Goal: Task Accomplishment & Management: Use online tool/utility

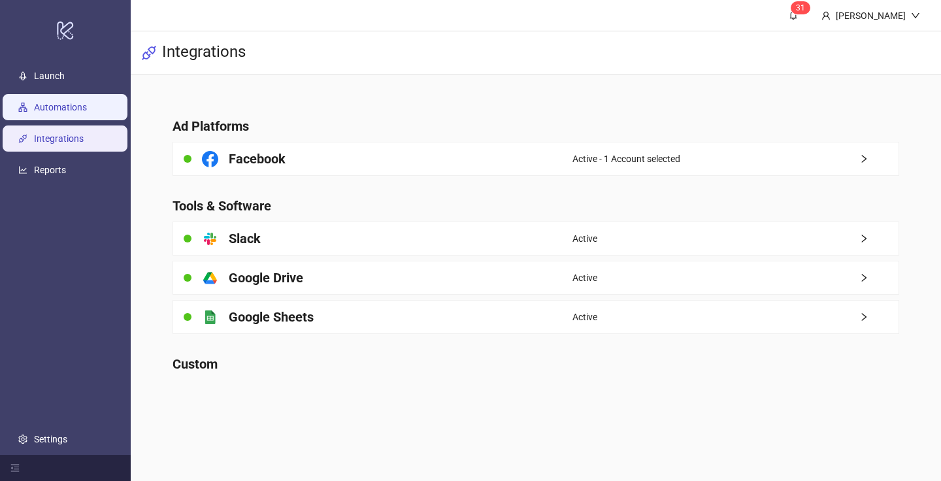
click at [71, 108] on link "Automations" at bounding box center [60, 107] width 53 height 10
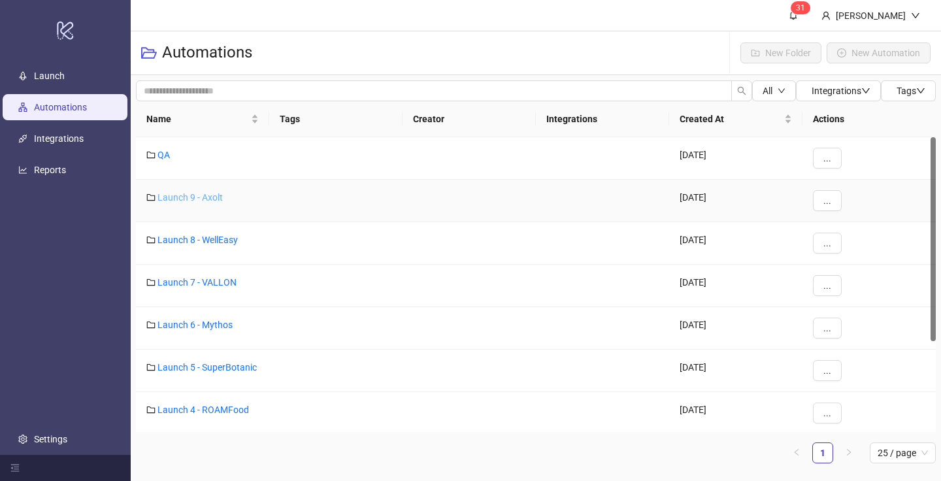
click at [198, 202] on link "Launch 9 - Axolt" at bounding box center [189, 197] width 65 height 10
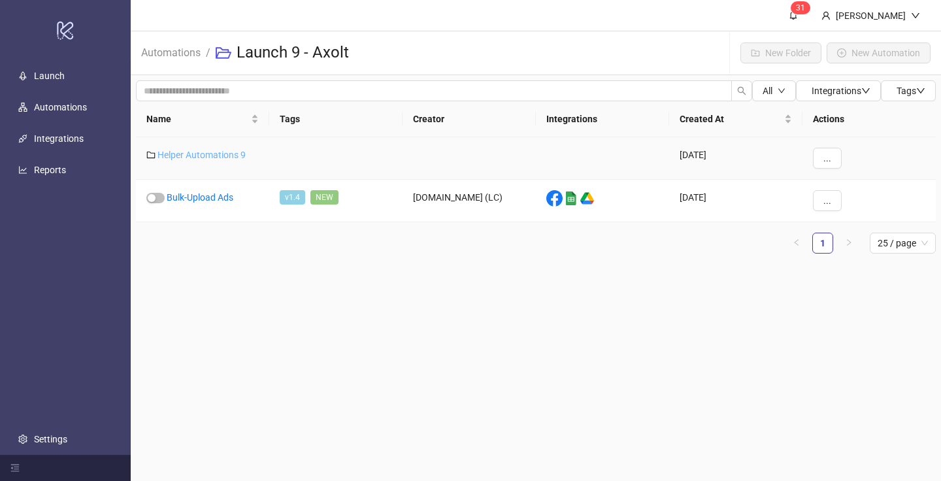
click at [208, 156] on link "Helper Automations 9" at bounding box center [201, 155] width 88 height 10
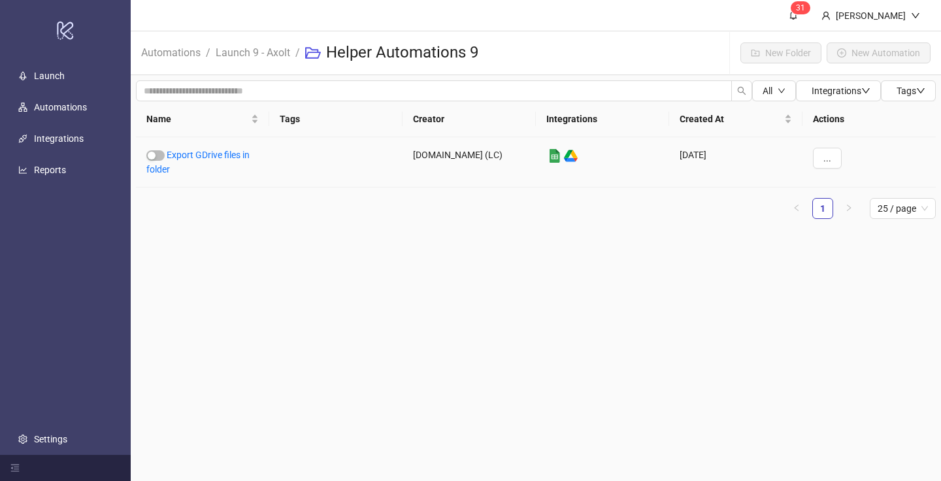
click at [208, 156] on link "Export GDrive files in folder" at bounding box center [197, 162] width 103 height 25
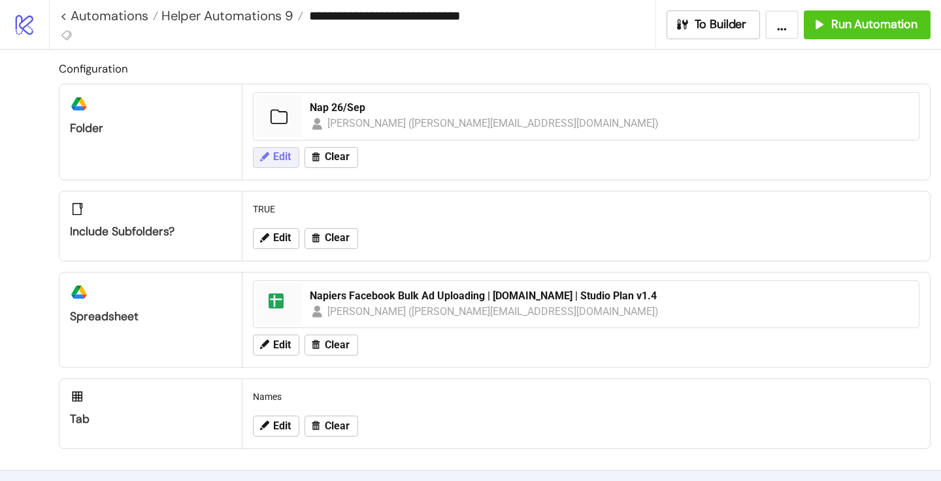
click at [286, 154] on span "Edit" at bounding box center [282, 157] width 18 height 12
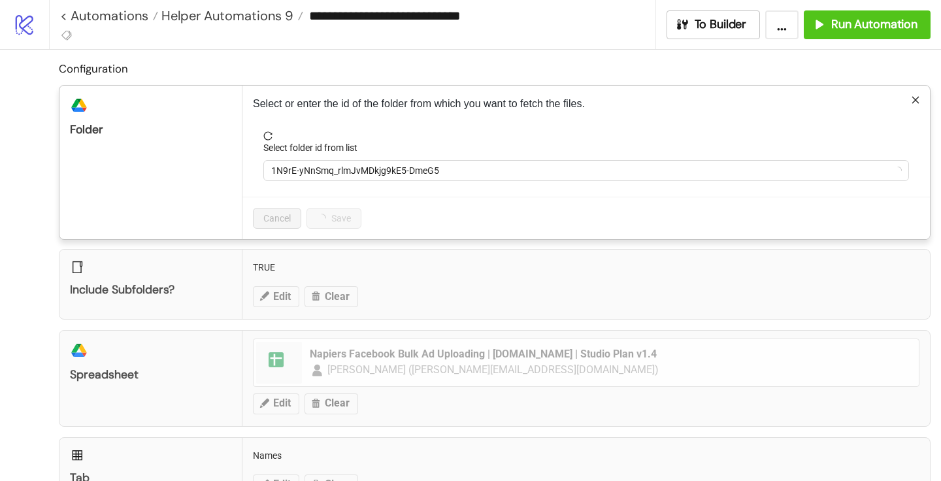
click at [321, 188] on form "Select folder id from list 1N9rE-yNnSmq_rlmJvMDkjg9kE5-DmeG5" at bounding box center [586, 163] width 666 height 65
click at [320, 179] on span "1N9rE-yNnSmq_rlmJvMDkjg9kE5-DmeG5" at bounding box center [586, 171] width 630 height 20
click at [320, 179] on span "Nap 26/Sep" at bounding box center [586, 171] width 630 height 20
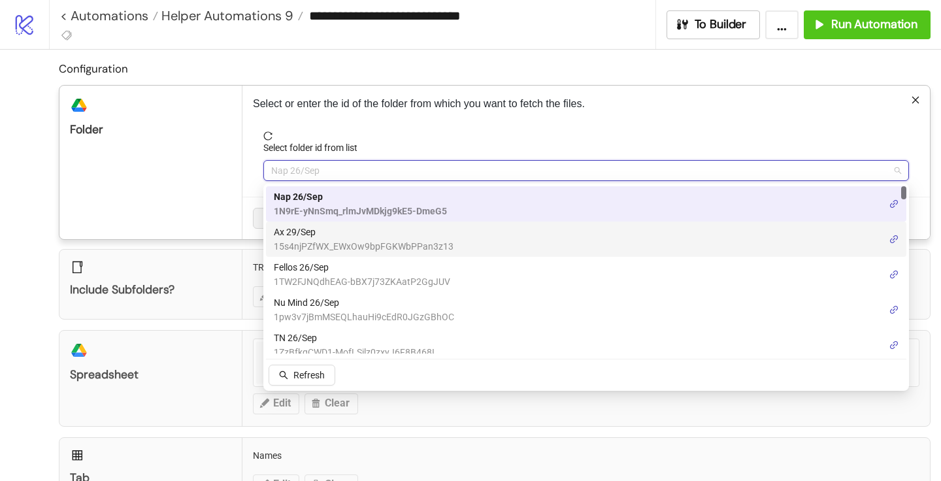
click at [314, 232] on span "Ax 29/Sep" at bounding box center [364, 232] width 180 height 14
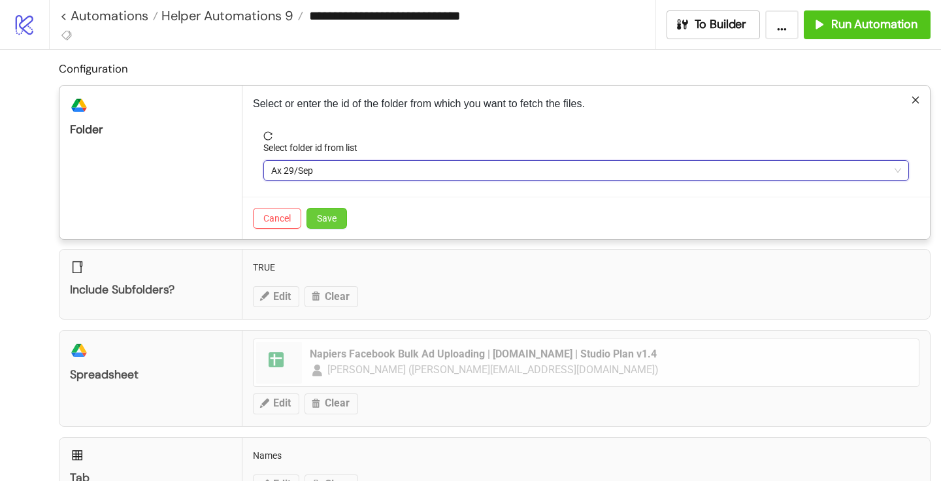
click at [320, 210] on button "Save" at bounding box center [326, 218] width 41 height 21
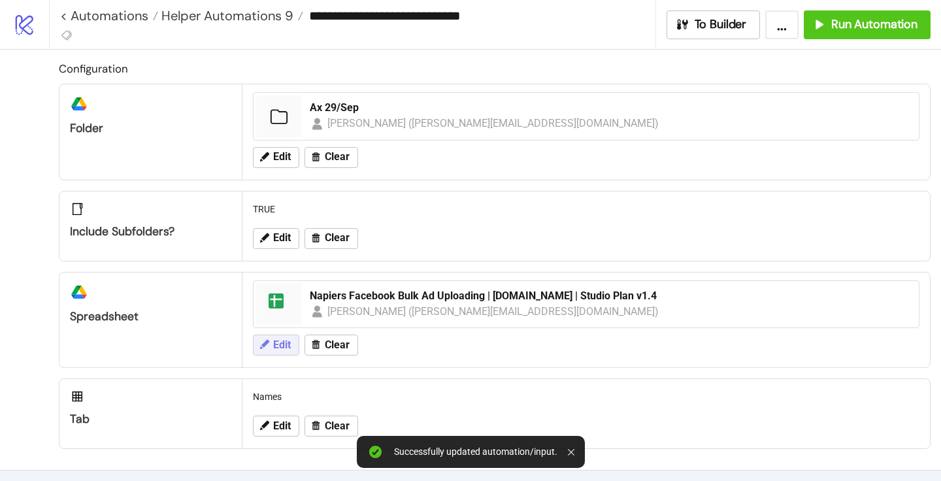
click at [276, 350] on span "Edit" at bounding box center [282, 345] width 18 height 12
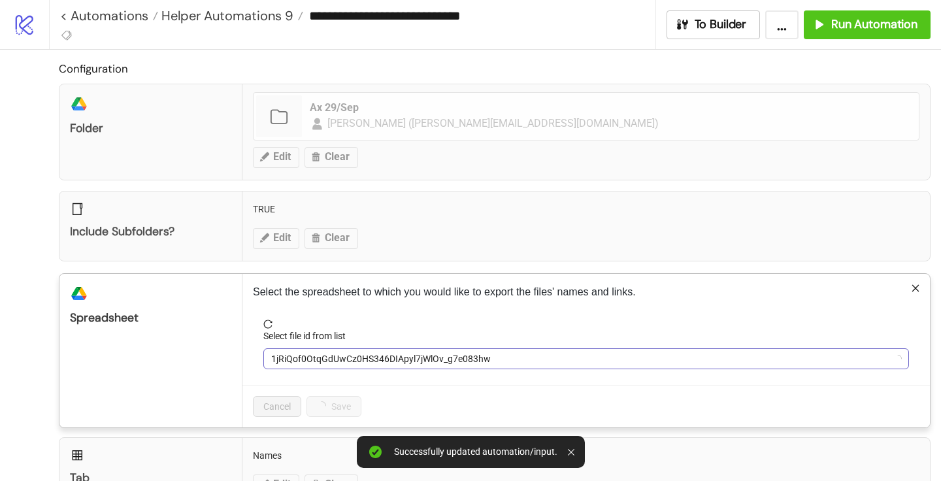
click at [323, 354] on span "1jRiQof0OtqGdUwCz0HS346DIApyl7jWlOv_g7e083hw" at bounding box center [586, 359] width 630 height 20
click at [316, 357] on span "Napiers Facebook Bulk Ad Uploading | [DOMAIN_NAME] | Studio Plan v1.4" at bounding box center [586, 359] width 630 height 20
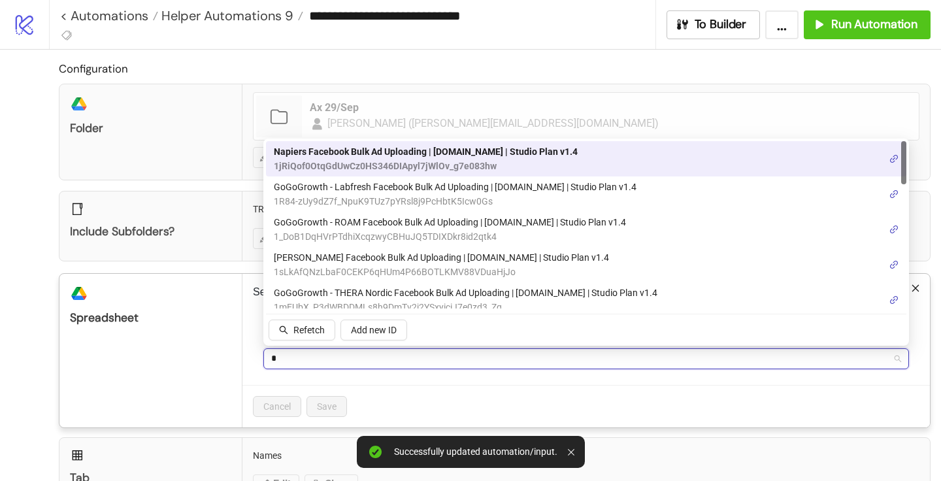
type input "**"
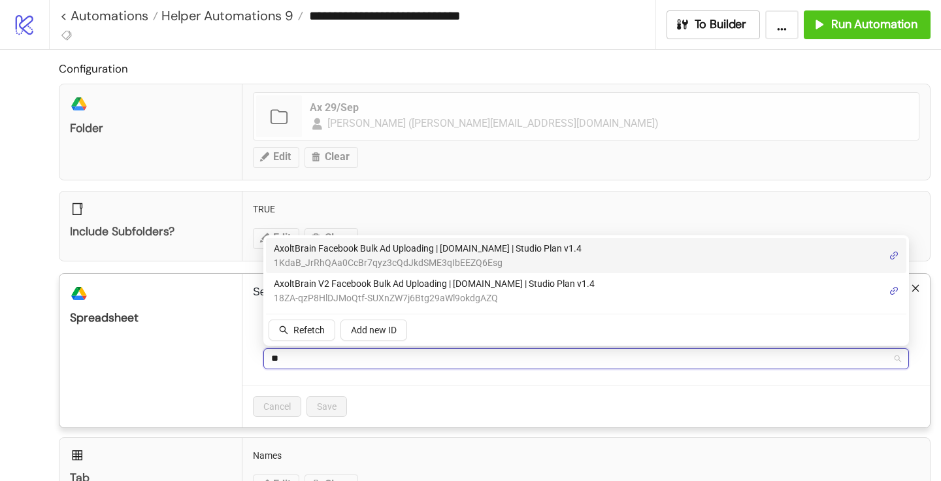
click at [339, 254] on span "AxoltBrain Facebook Bulk Ad Uploading | [DOMAIN_NAME] | Studio Plan v1.4" at bounding box center [428, 248] width 308 height 14
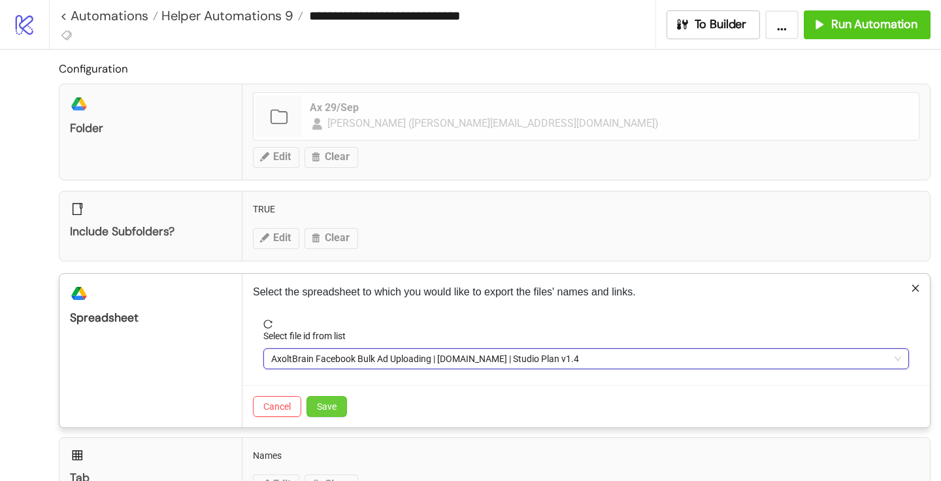
click at [333, 408] on span "Save" at bounding box center [327, 406] width 20 height 10
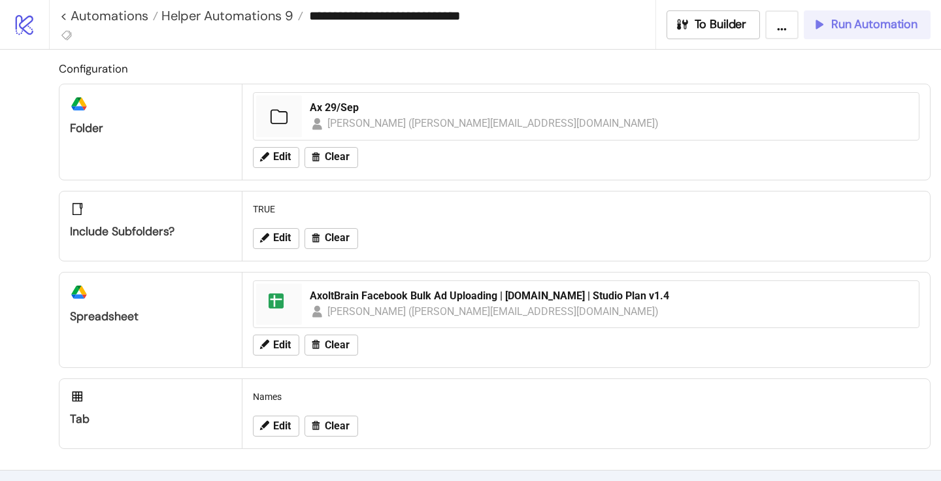
click at [896, 35] on button "Run Automation" at bounding box center [867, 24] width 127 height 29
